Goal: Information Seeking & Learning: Learn about a topic

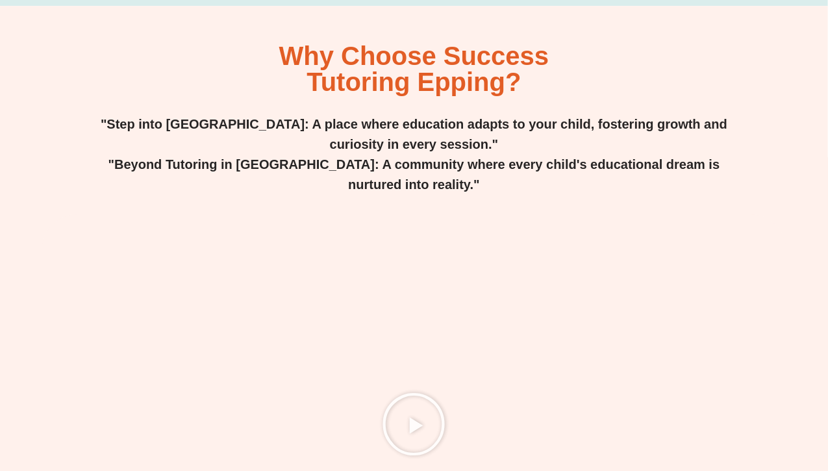
scroll to position [1615, 0]
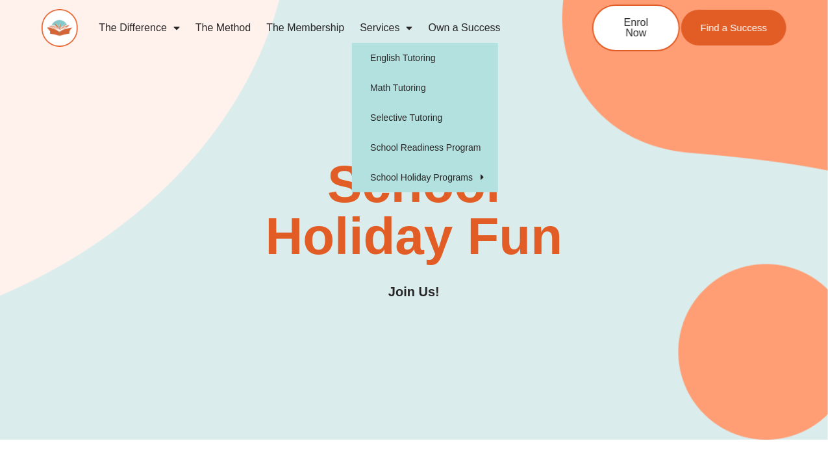
click at [405, 27] on span "Menu" at bounding box center [406, 27] width 13 height 23
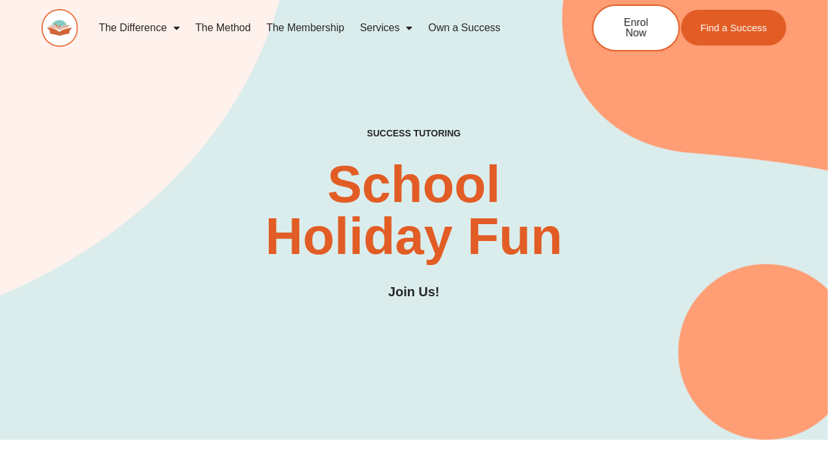
click at [405, 27] on span "Menu" at bounding box center [406, 27] width 13 height 23
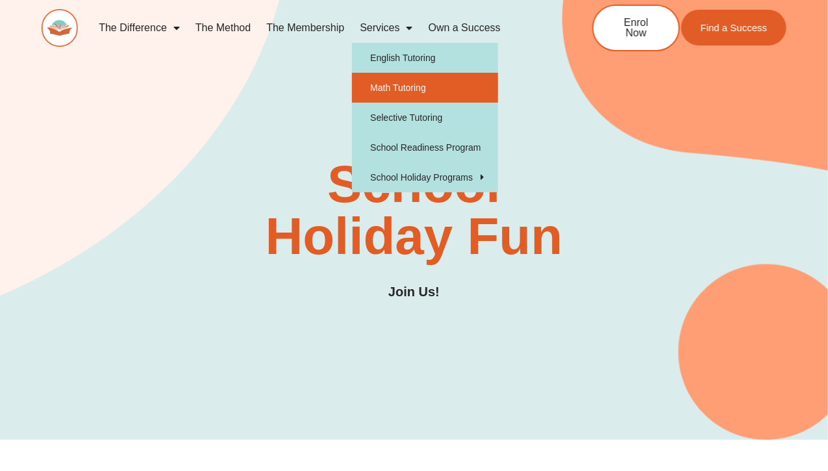
click at [401, 90] on link "Math Tutoring" at bounding box center [425, 88] width 146 height 30
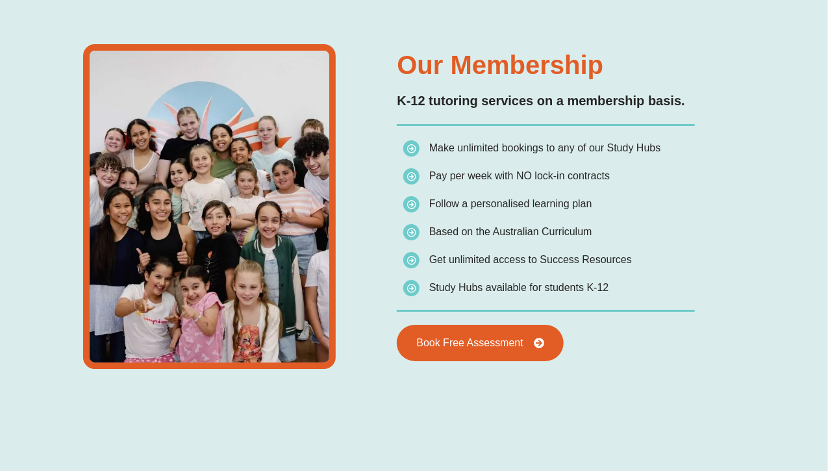
scroll to position [1746, 0]
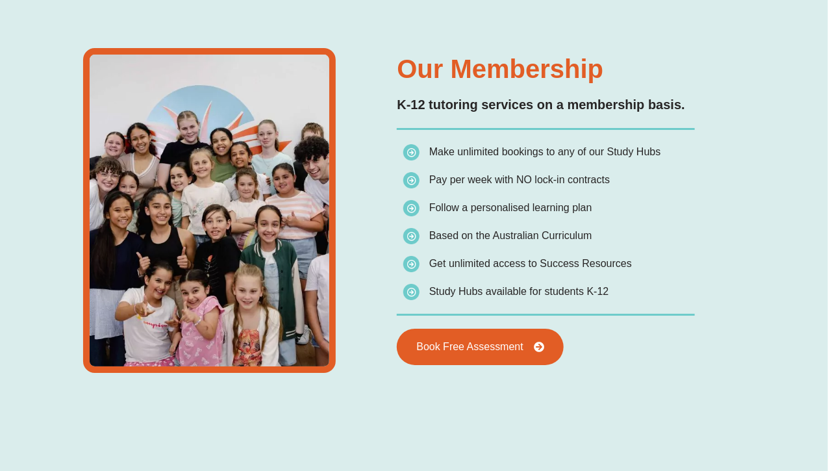
type input "*"
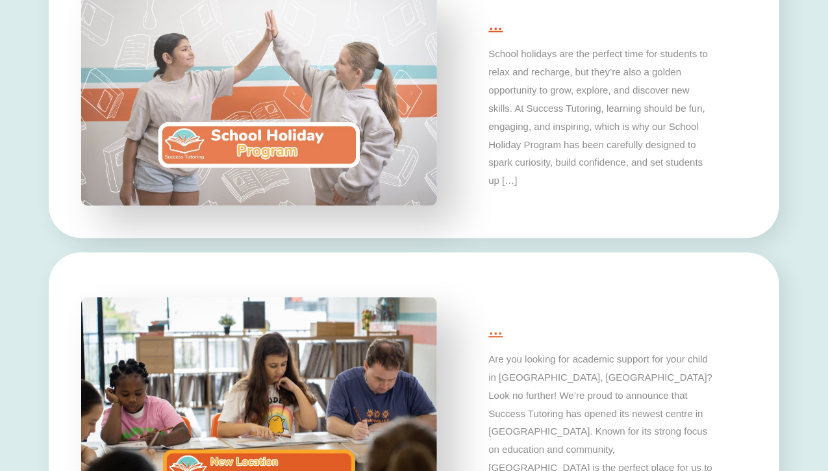
scroll to position [2785, 0]
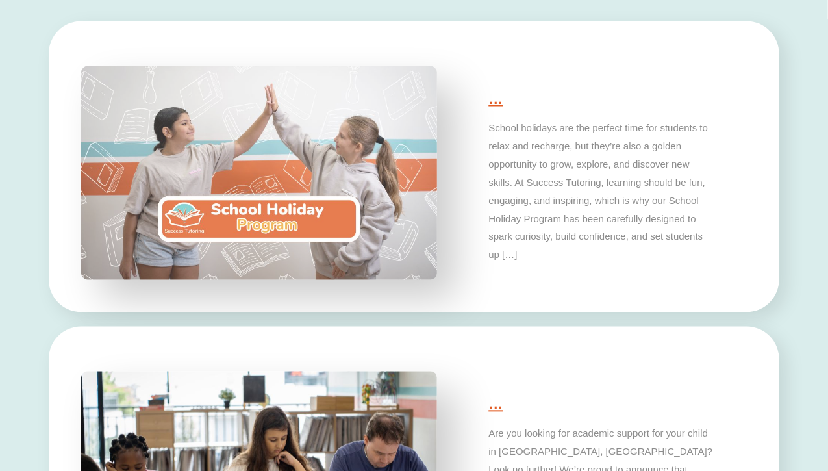
click at [264, 219] on img at bounding box center [258, 173] width 373 height 224
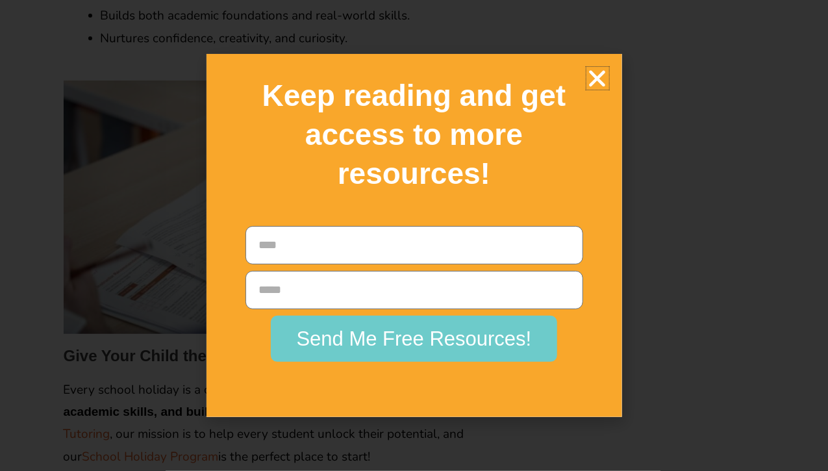
scroll to position [2142, 0]
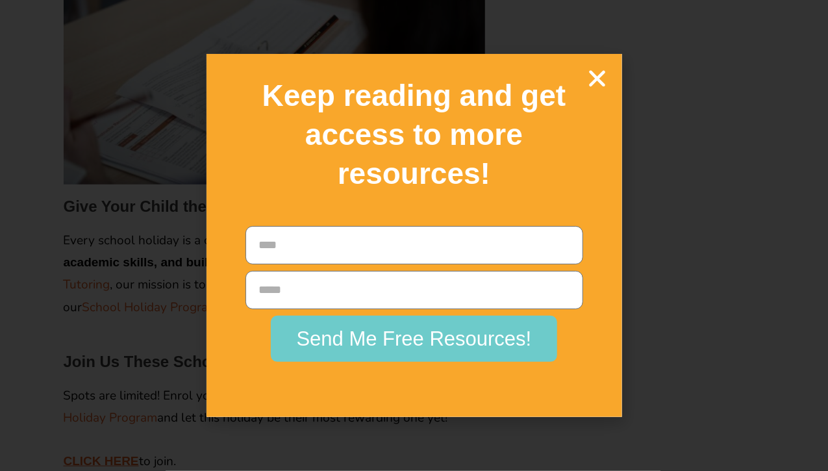
click at [598, 77] on icon "Close" at bounding box center [597, 78] width 23 height 23
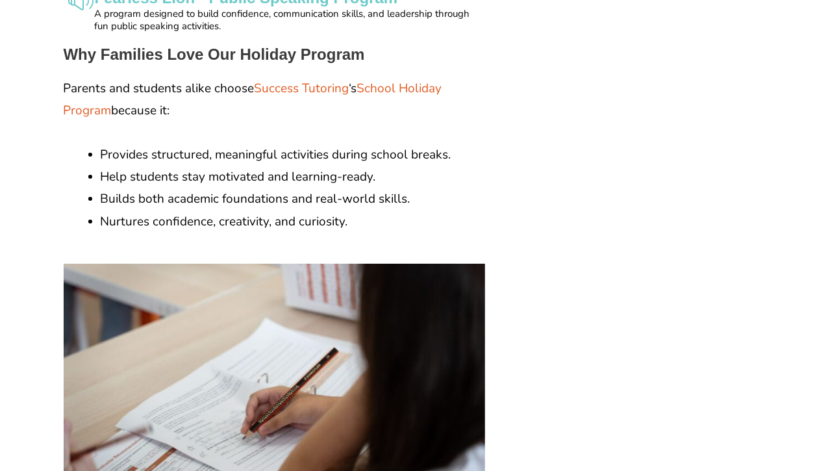
scroll to position [1753, 0]
